Goal: Information Seeking & Learning: Learn about a topic

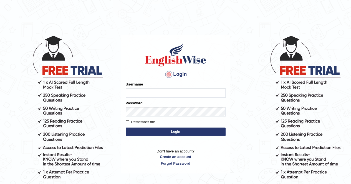
type input "Nomz1986"
click at [165, 131] on button "Login" at bounding box center [176, 132] width 100 height 8
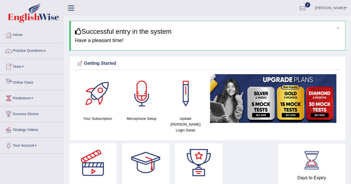
click at [25, 86] on link "Online Class" at bounding box center [31, 82] width 63 height 14
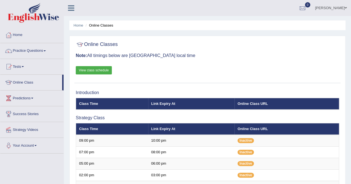
click at [48, 50] on link "Practice Questions" at bounding box center [31, 50] width 63 height 14
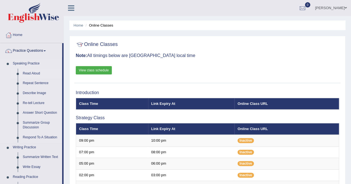
click at [37, 73] on link "Read Aloud" at bounding box center [41, 74] width 42 height 10
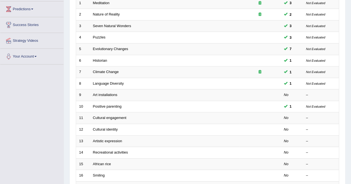
scroll to position [100, 0]
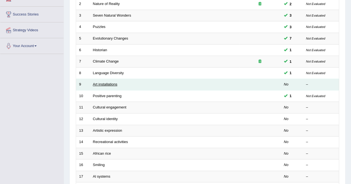
click at [111, 82] on link "Art installations" at bounding box center [105, 84] width 24 height 4
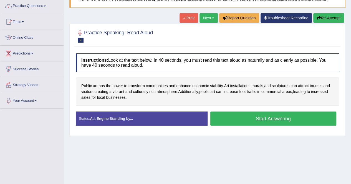
scroll to position [55, 0]
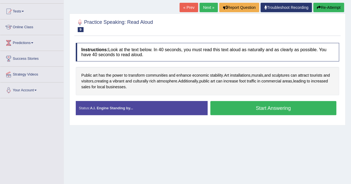
click at [275, 106] on button "Start Answering" at bounding box center [273, 108] width 126 height 14
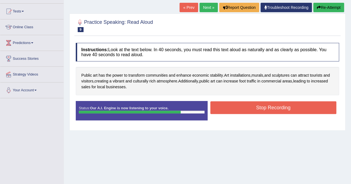
click at [275, 106] on button "Stop Recording" at bounding box center [273, 107] width 126 height 13
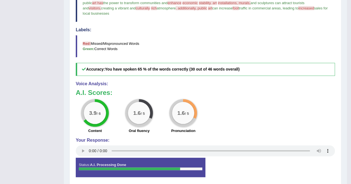
scroll to position [177, 0]
